Goal: Information Seeking & Learning: Learn about a topic

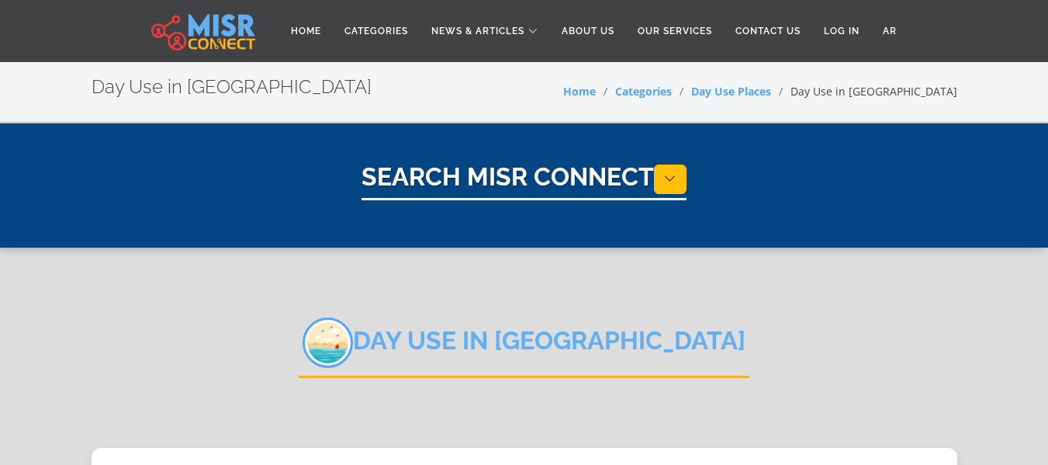
select select "**********"
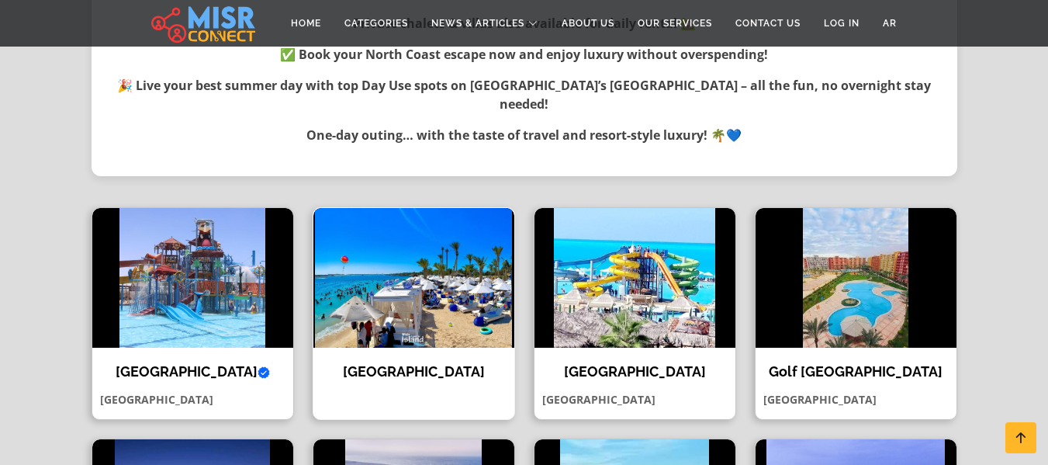
scroll to position [776, 0]
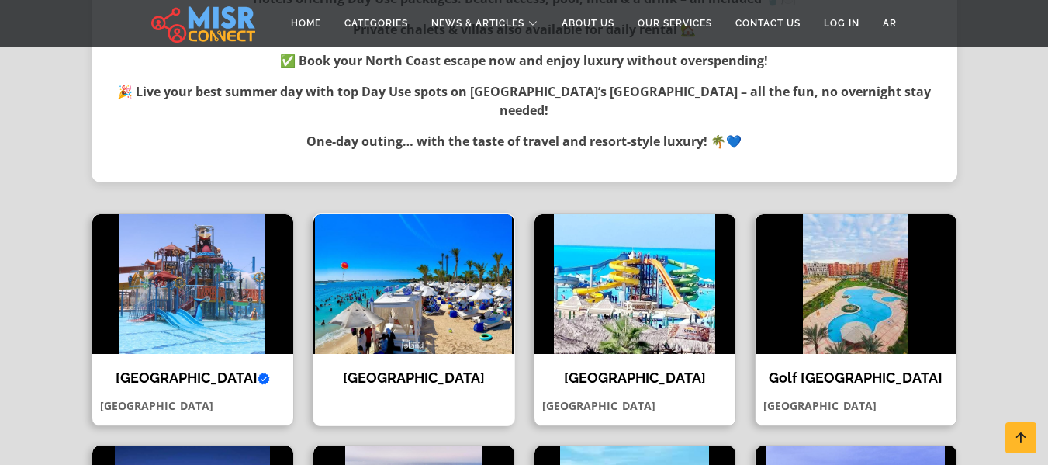
click at [412, 285] on img at bounding box center [414, 284] width 201 height 140
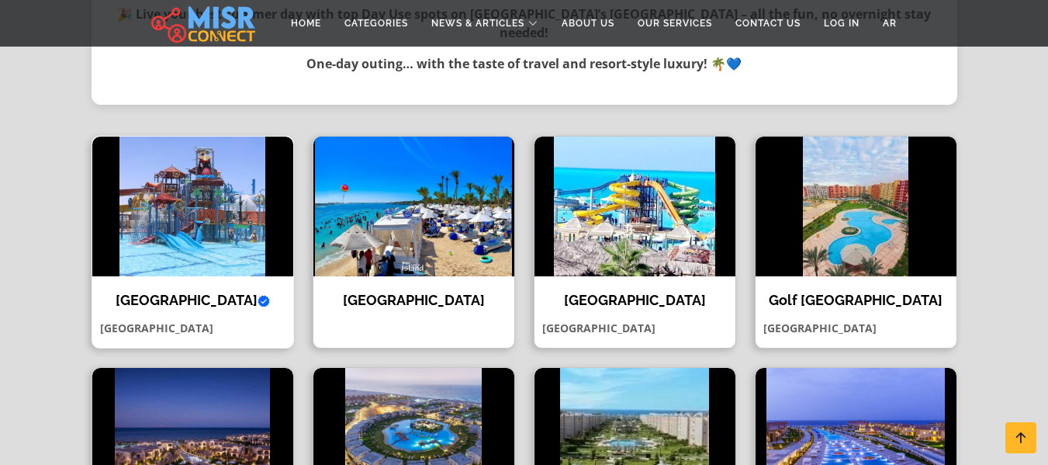
click at [195, 292] on h4 "[GEOGRAPHIC_DATA] Verified account" at bounding box center [193, 300] width 178 height 17
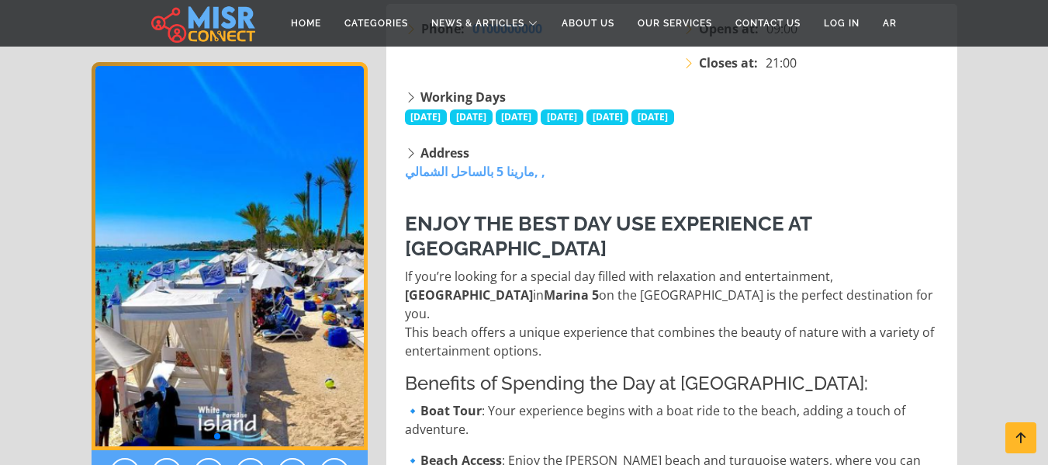
scroll to position [310, 0]
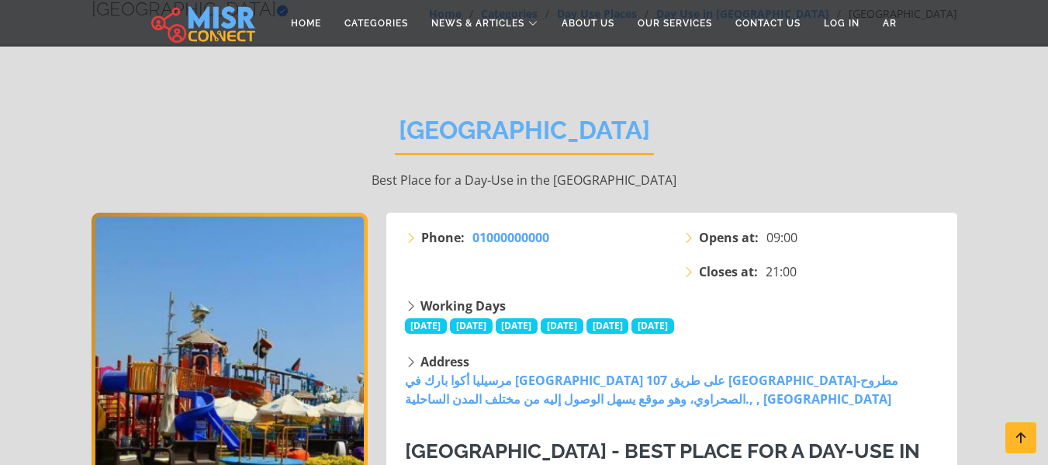
scroll to position [233, 0]
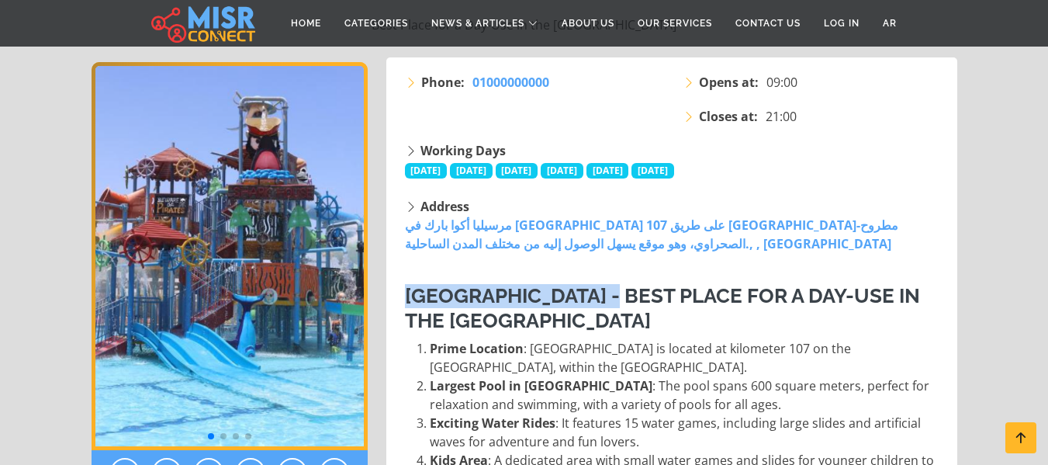
drag, startPoint x: 407, startPoint y: 295, endPoint x: 626, endPoint y: 297, distance: 219.6
click at [626, 297] on h3 "Marseilia Aqua Park - Best Place for a Day-Use in the North Coast" at bounding box center [673, 308] width 537 height 48
copy h3 "[GEOGRAPHIC_DATA]"
click at [38, 216] on section "Marseilia Aqua Park Best Place for a Day-Use in the North Coast Phone: 01000000…" at bounding box center [524, 354] width 1048 height 927
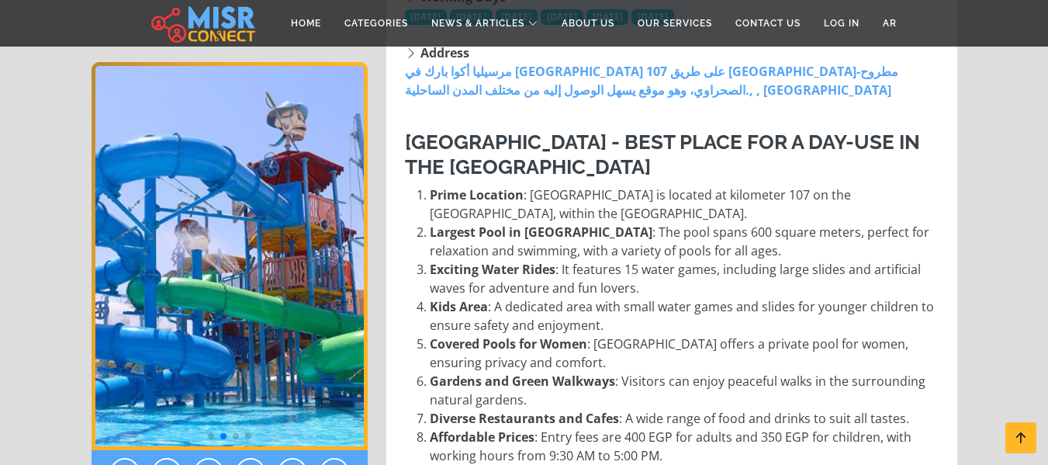
scroll to position [388, 0]
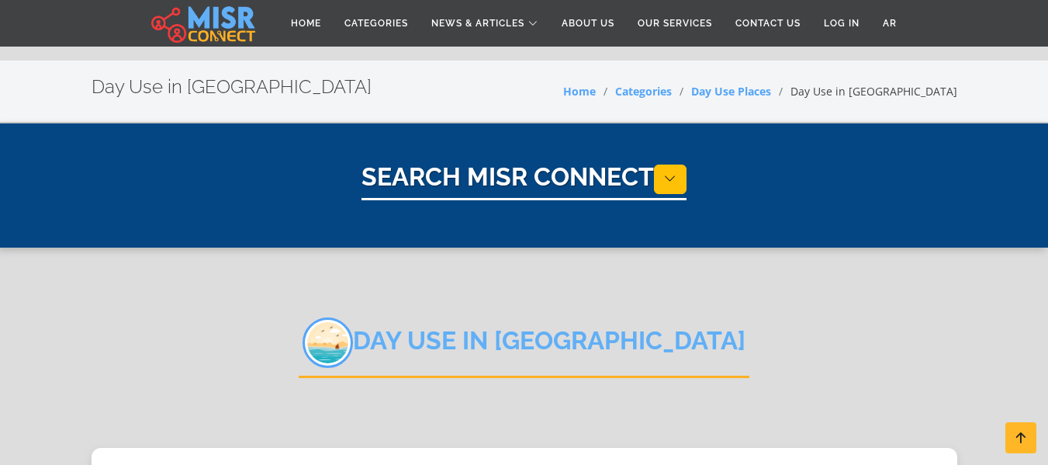
select select "**********"
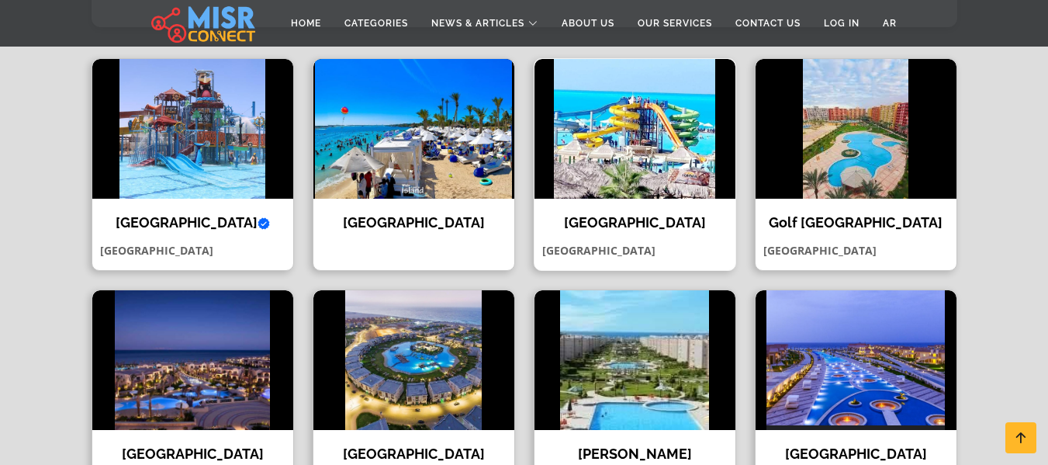
click at [644, 214] on h4 "[GEOGRAPHIC_DATA]" at bounding box center [635, 222] width 178 height 17
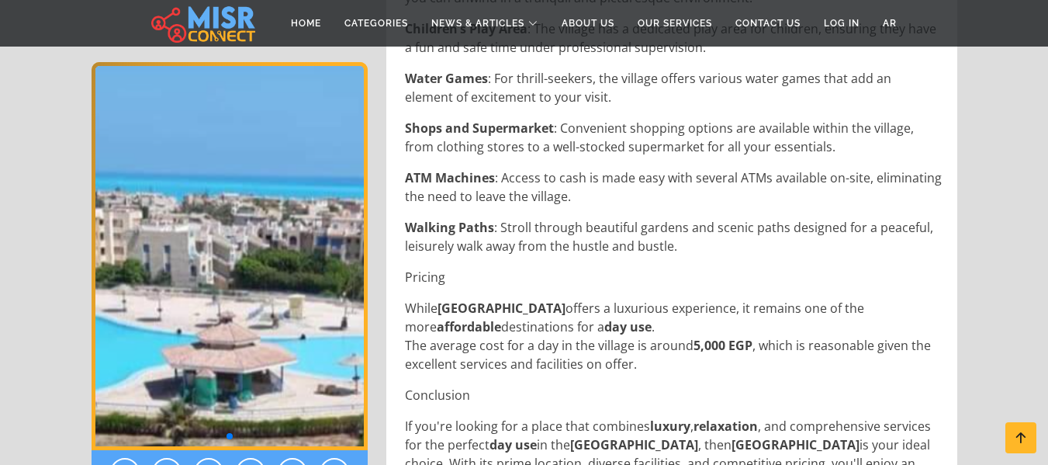
scroll to position [1087, 0]
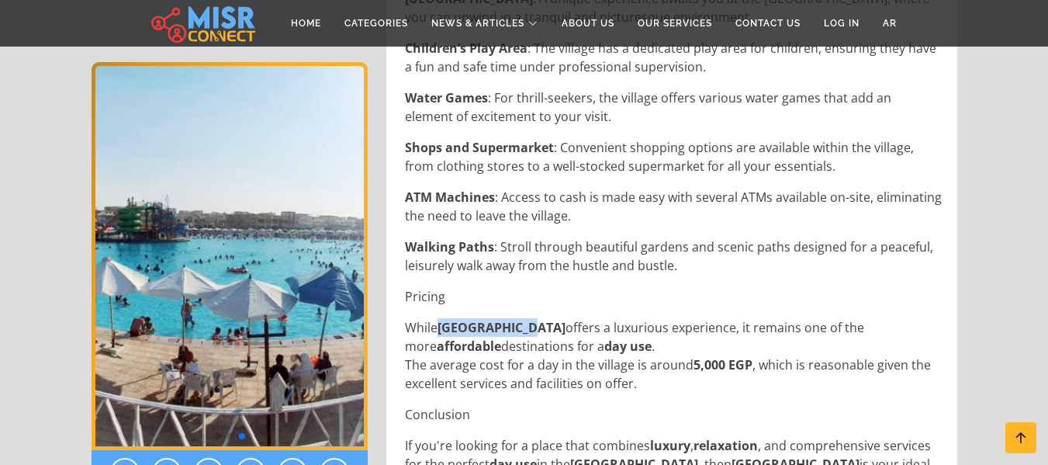
drag, startPoint x: 442, startPoint y: 289, endPoint x: 519, endPoint y: 287, distance: 77.6
click at [519, 318] on p "While Lotus Village offers a luxurious experience, it remains one of the more a…" at bounding box center [673, 355] width 537 height 75
copy strong "Lotus Village"
